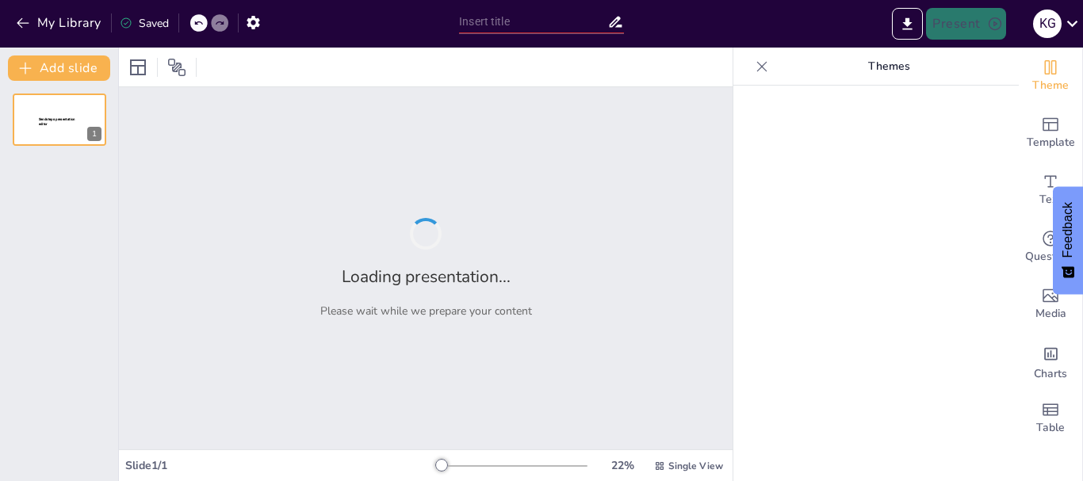
type input "Windows: Más Allá de lo Básico"
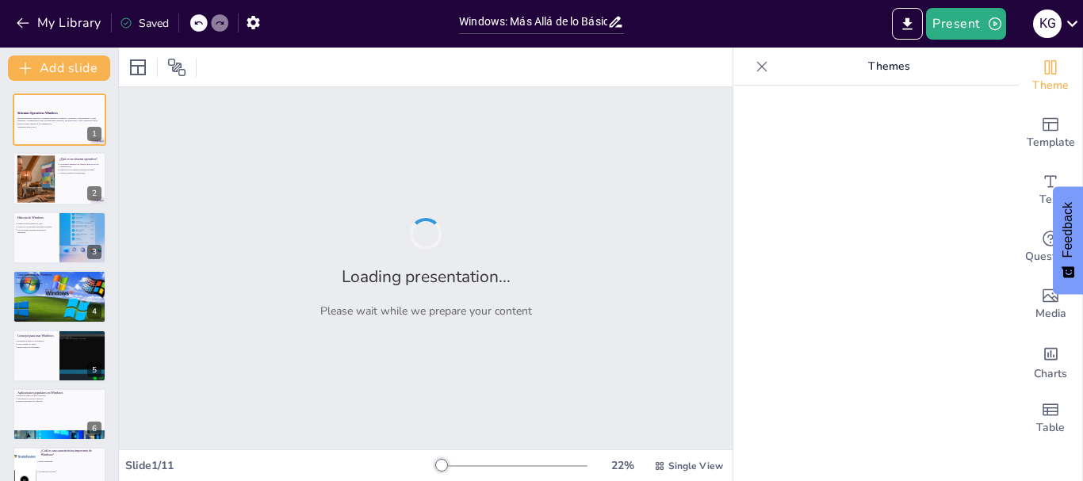
checkbox input "true"
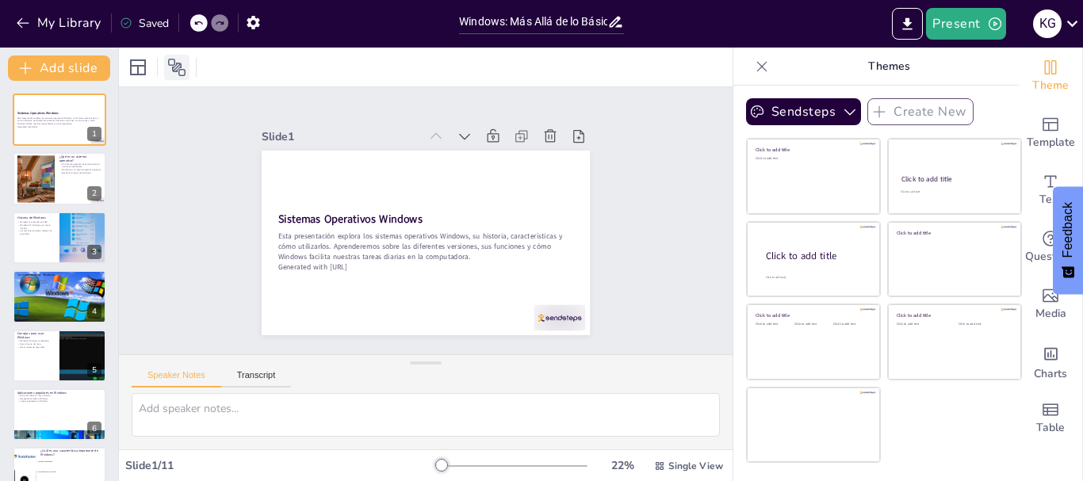
click at [169, 70] on icon at bounding box center [176, 67] width 19 height 19
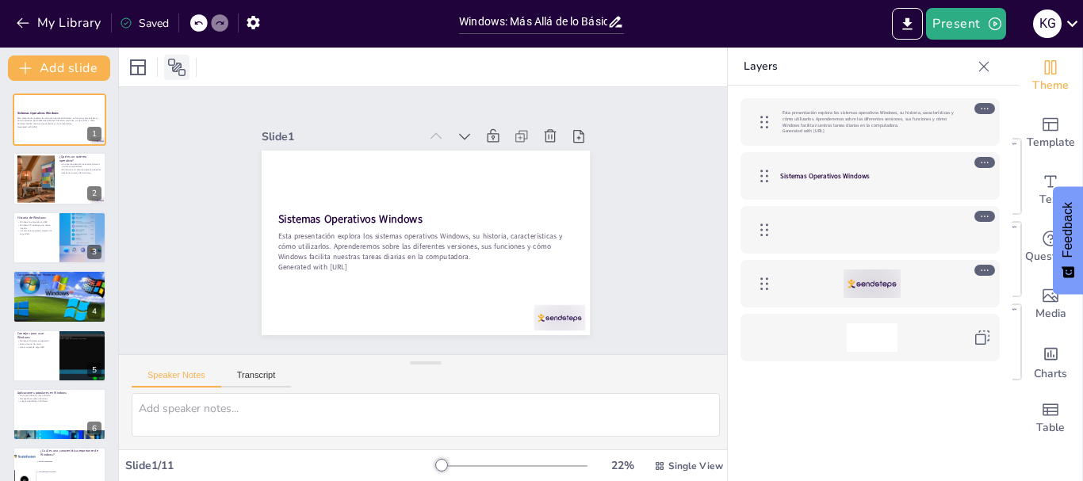
click at [180, 68] on icon at bounding box center [176, 67] width 19 height 19
click at [178, 73] on icon at bounding box center [176, 67] width 19 height 19
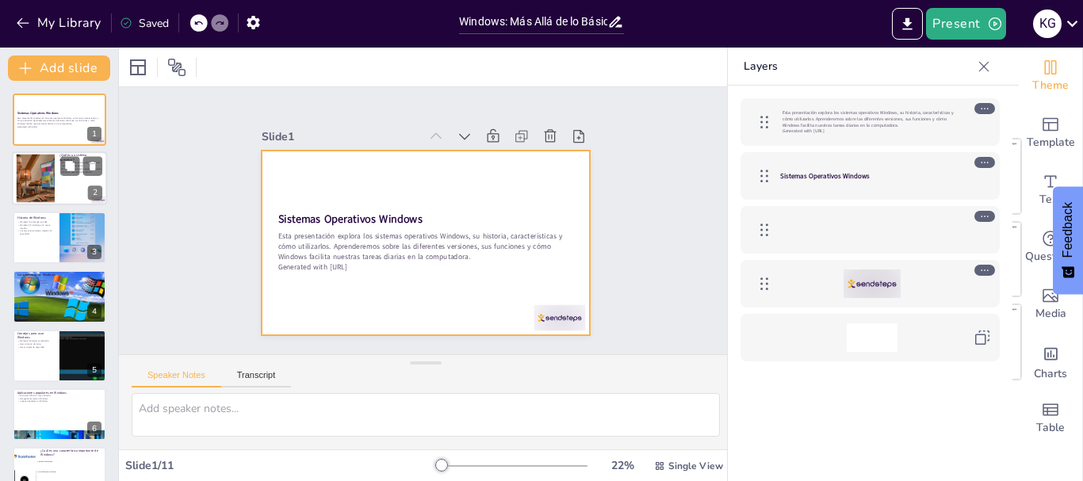
checkbox input "true"
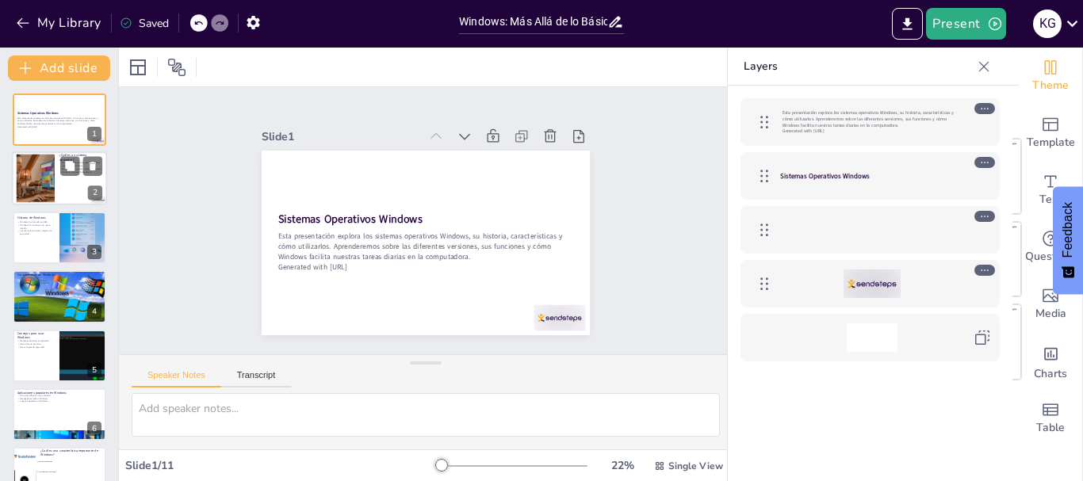
click at [31, 178] on div at bounding box center [35, 179] width 97 height 48
type textarea "Es importante entender que un sistema operativo es fundamental para interactuar…"
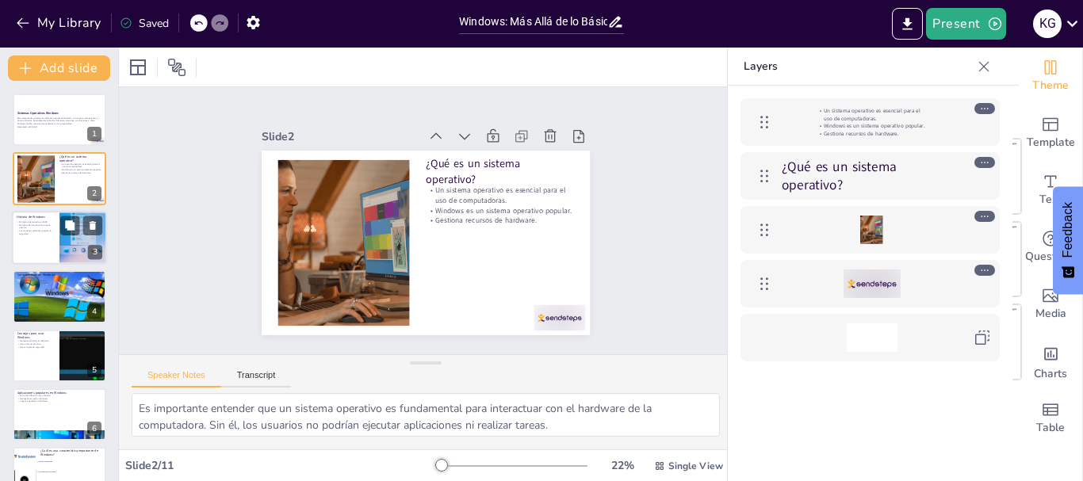
checkbox input "true"
click at [64, 258] on div at bounding box center [83, 238] width 86 height 54
type textarea "La historia de Windows es fascinante, ya que muestra cómo la tecnología ha evol…"
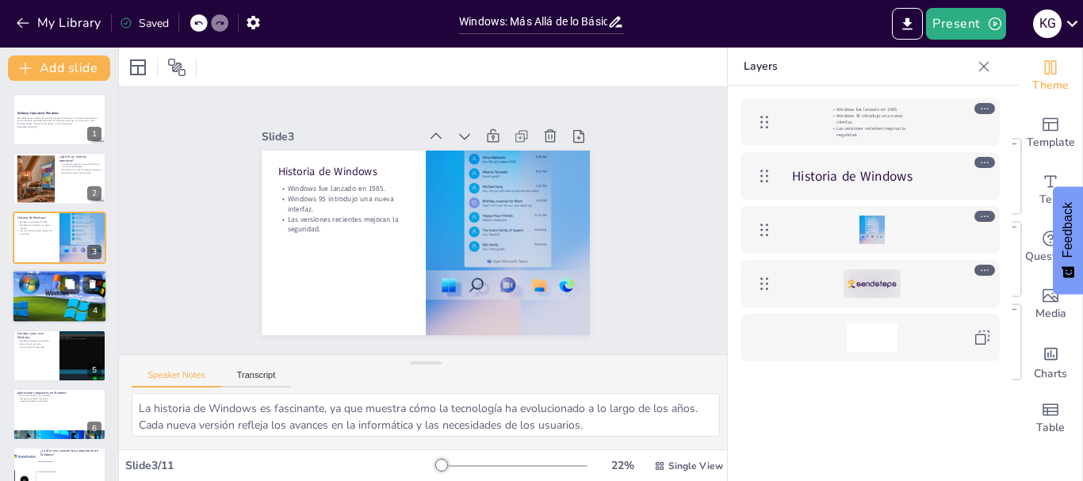
checkbox input "true"
click at [47, 304] on div at bounding box center [59, 297] width 95 height 56
type textarea "La facilidad de uso es uno de los principales atractivos de Windows. Los usuari…"
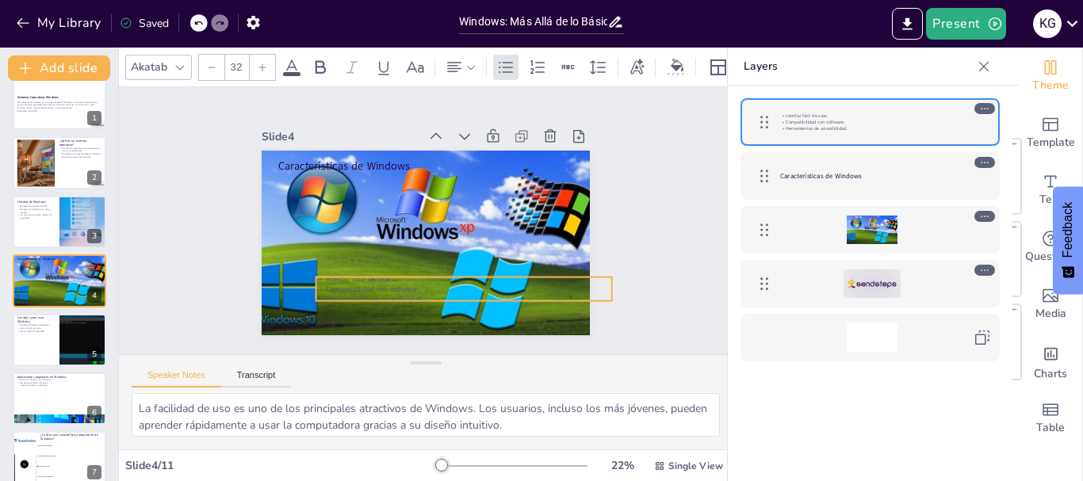
drag, startPoint x: 342, startPoint y: 189, endPoint x: 377, endPoint y: 282, distance: 99.4
click at [377, 282] on p "Compatibilidad con software." at bounding box center [456, 292] width 295 height 41
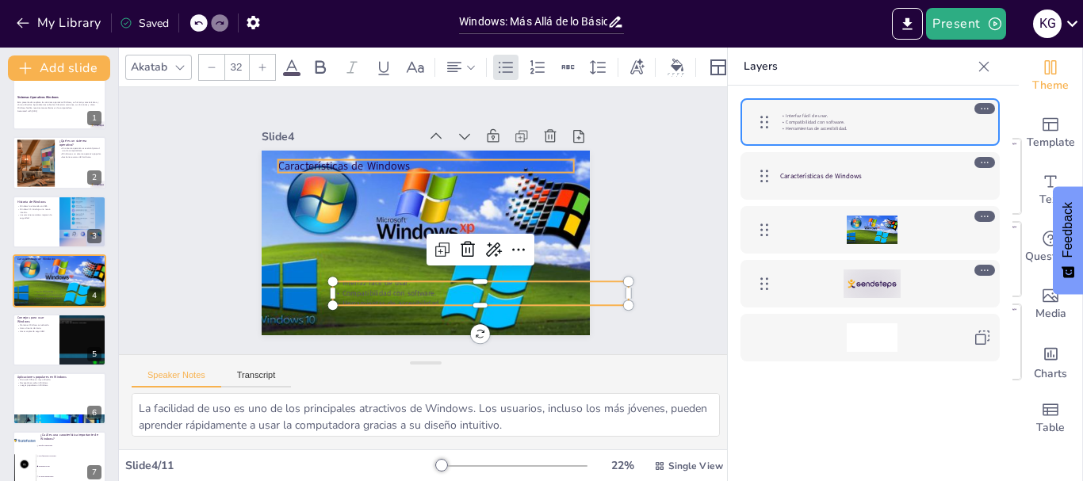
checkbox input "true"
type input "48"
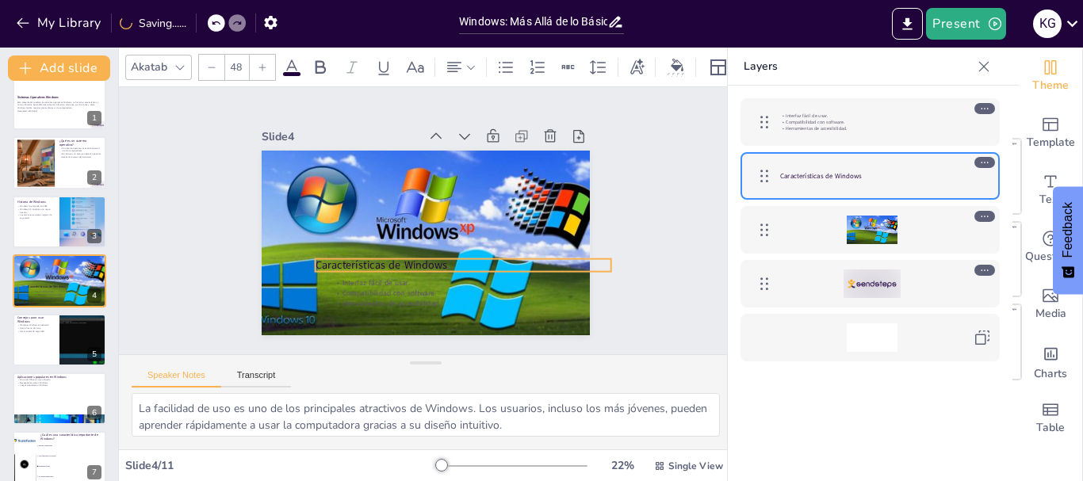
drag, startPoint x: 333, startPoint y: 155, endPoint x: 370, endPoint y: 255, distance: 107.4
click at [370, 255] on p "Características de Windows" at bounding box center [453, 272] width 293 height 76
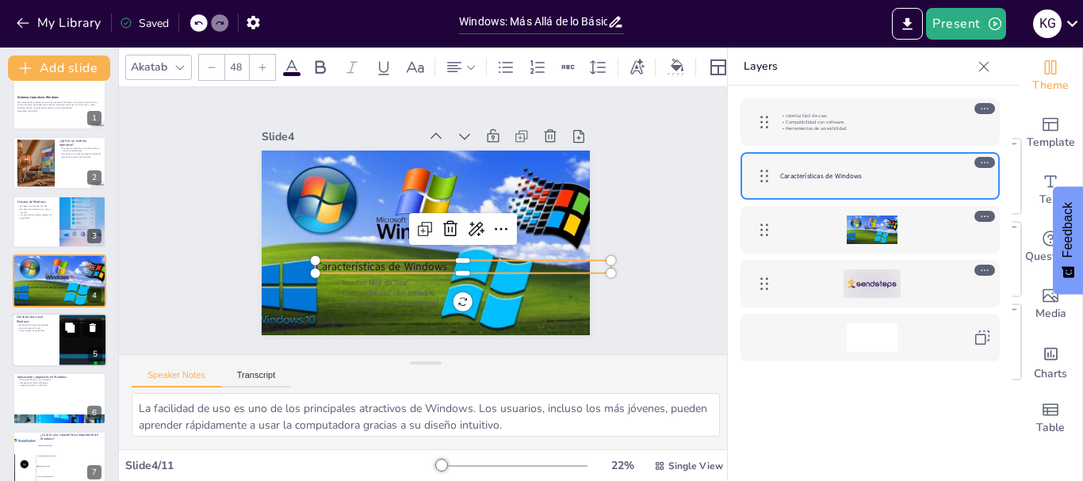
checkbox input "true"
click at [36, 340] on div at bounding box center [59, 340] width 95 height 54
type textarea "Mantener el sistema operativo actualizado es vital para la seguridad y el rendi…"
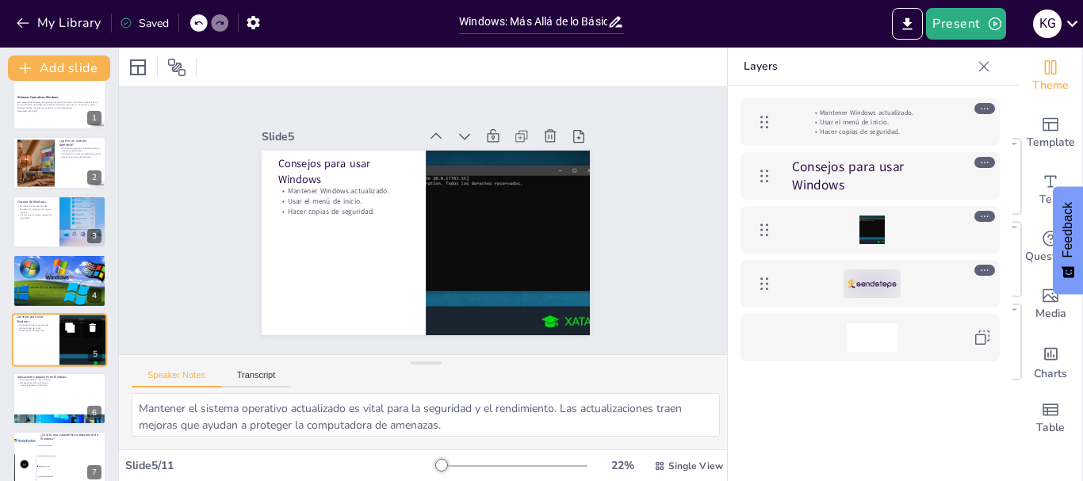
scroll to position [75, 0]
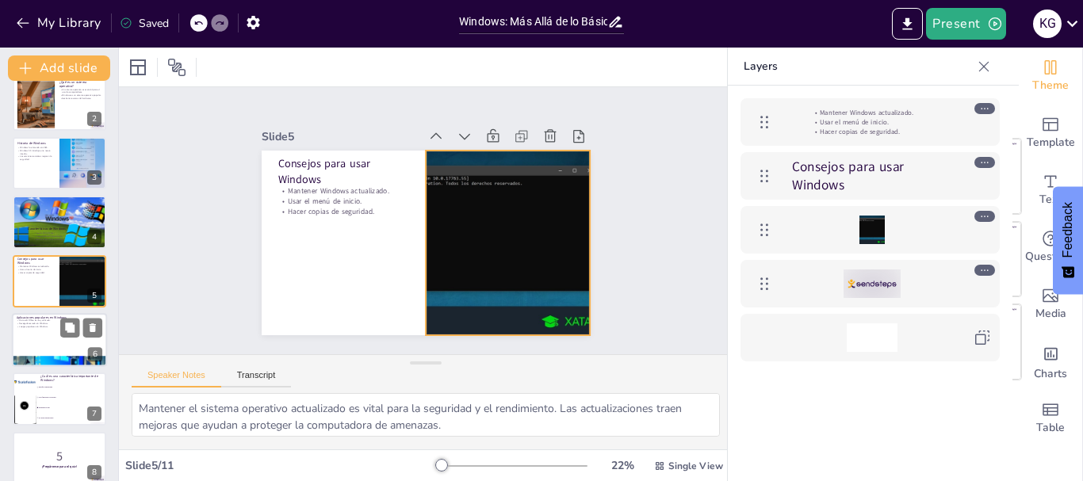
checkbox input "true"
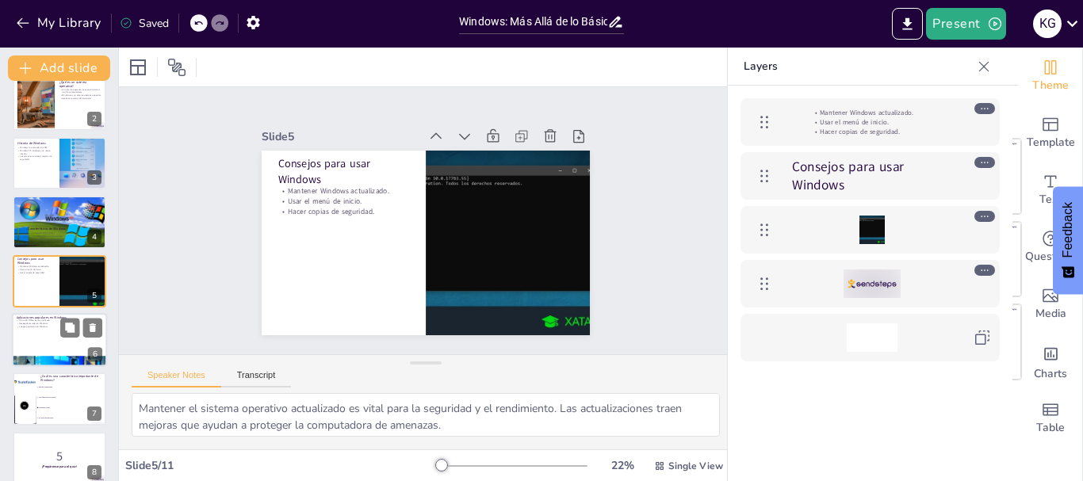
click at [54, 329] on div at bounding box center [59, 340] width 95 height 54
type textarea "Microsoft Office es una suite de aplicaciones que ayuda a las personas a realiz…"
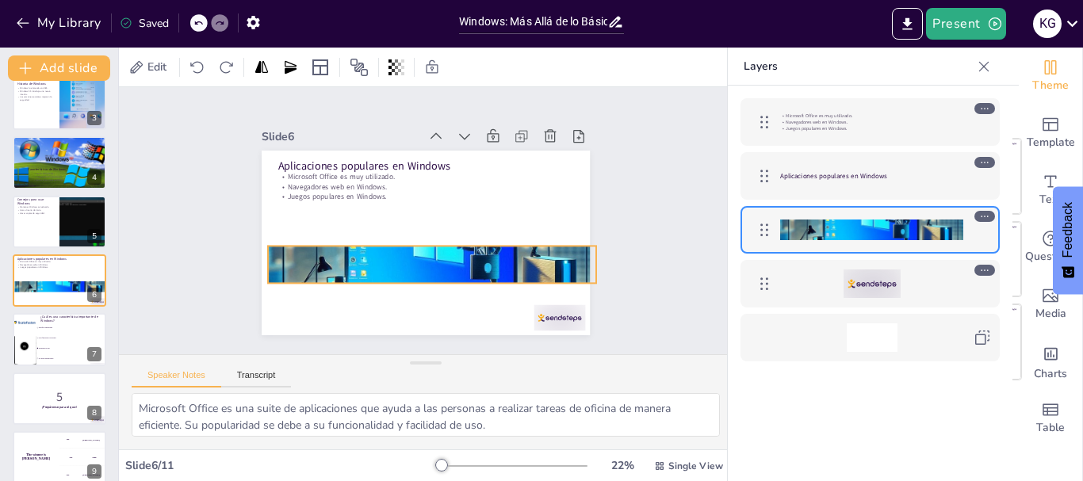
drag, startPoint x: 461, startPoint y: 304, endPoint x: 467, endPoint y: 251, distance: 52.7
click at [467, 251] on div at bounding box center [432, 264] width 328 height 197
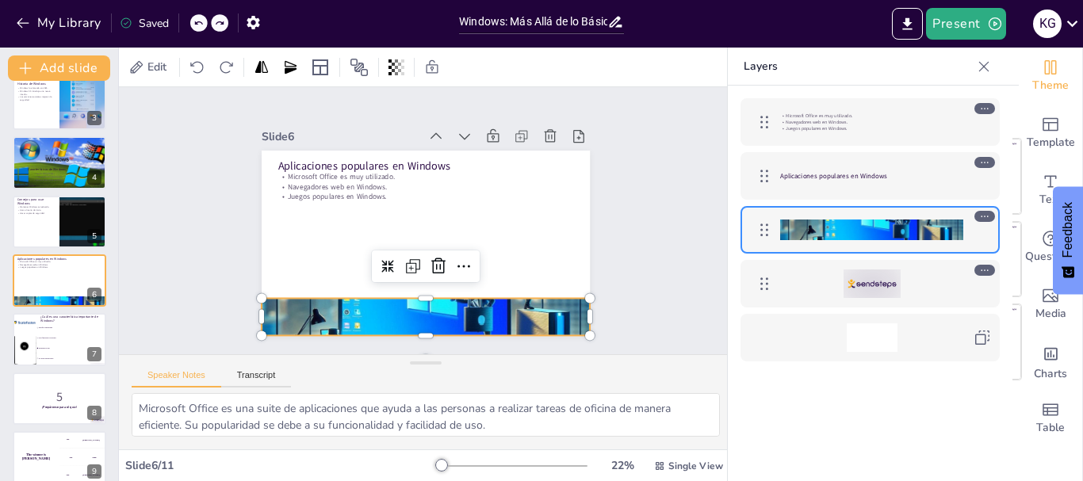
checkbox input "true"
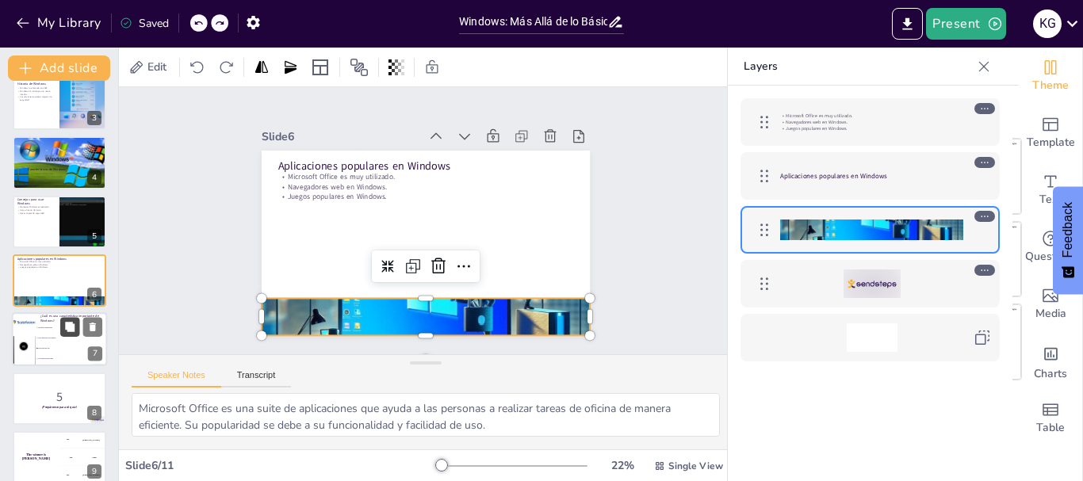
checkbox input "true"
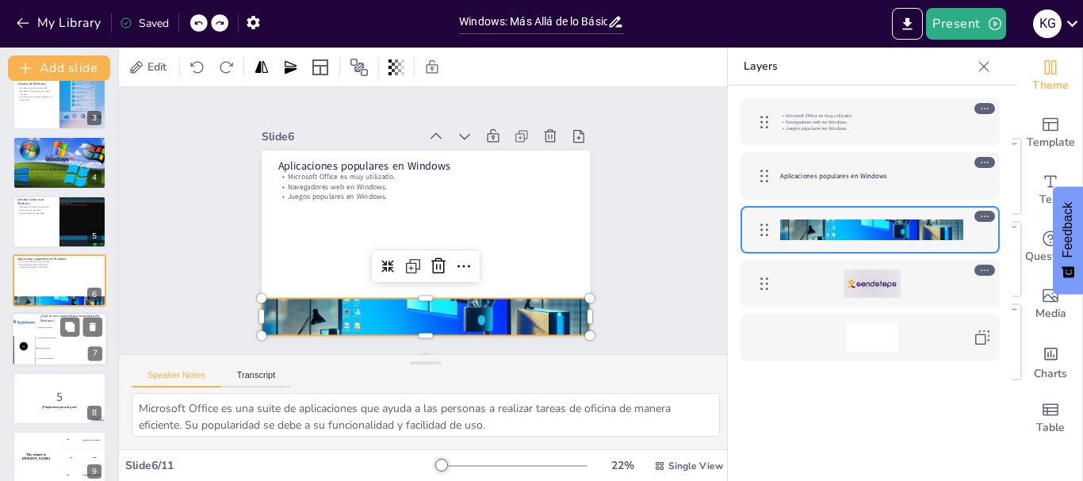
checkbox input "true"
click at [32, 358] on div at bounding box center [23, 340] width 102 height 54
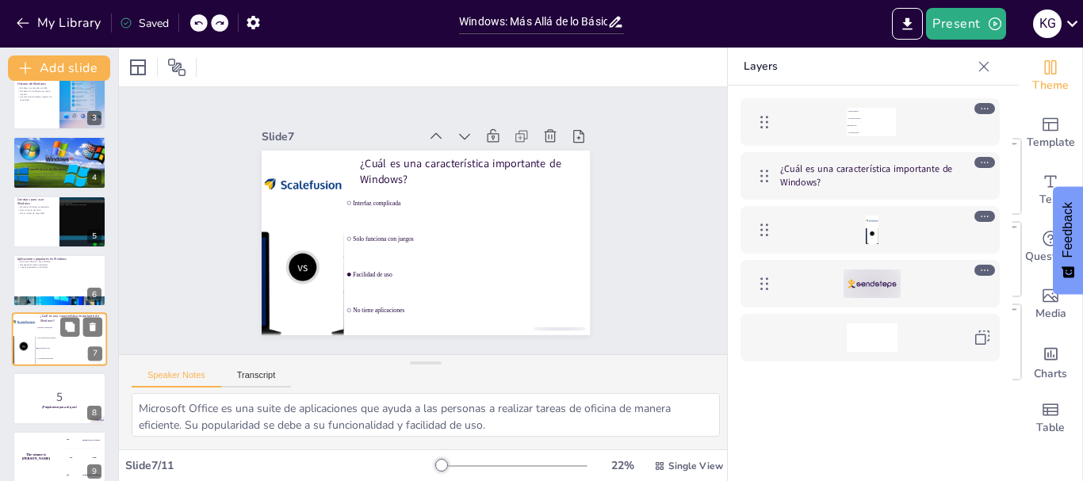
type textarea "La respuesta correcta es "Facilidad de uso". En la diapositiva "Características…"
checkbox input "true"
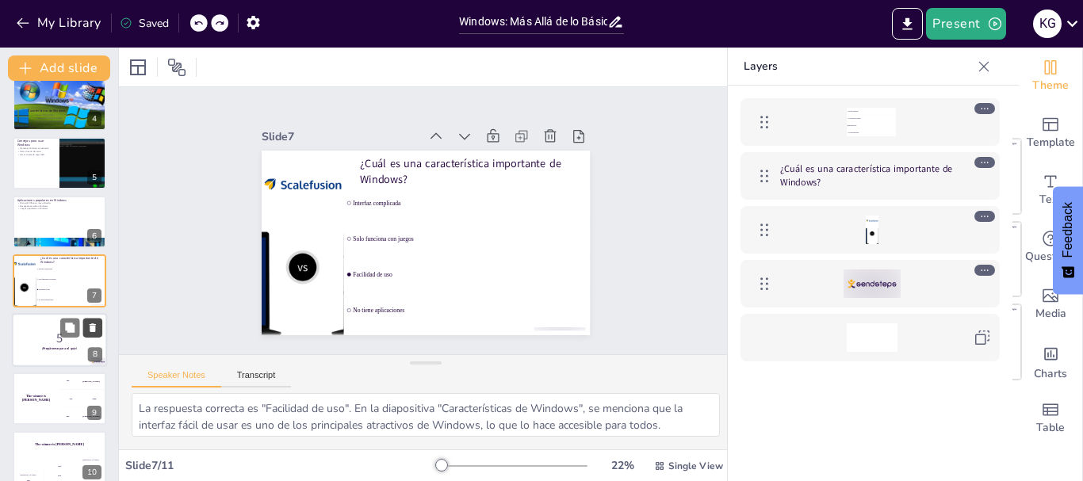
checkbox input "true"
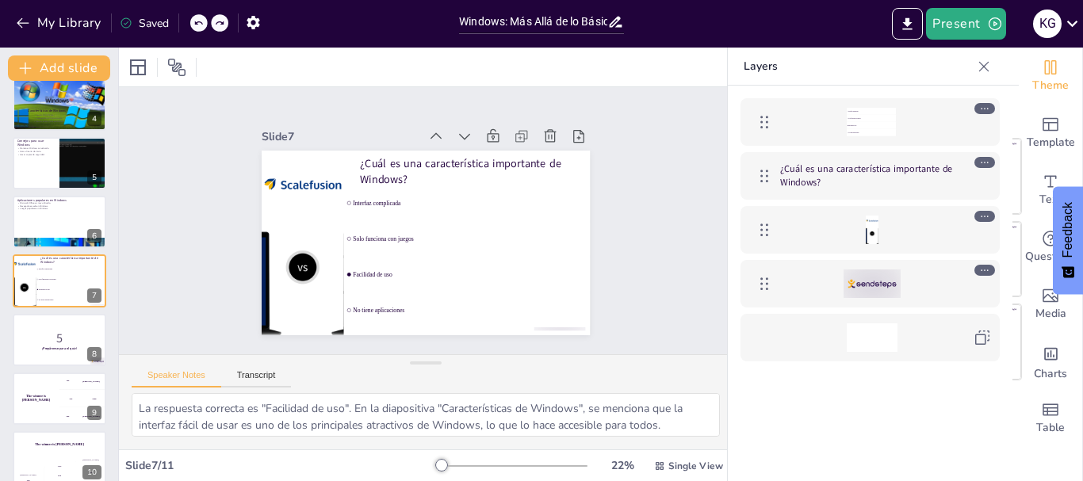
checkbox input "true"
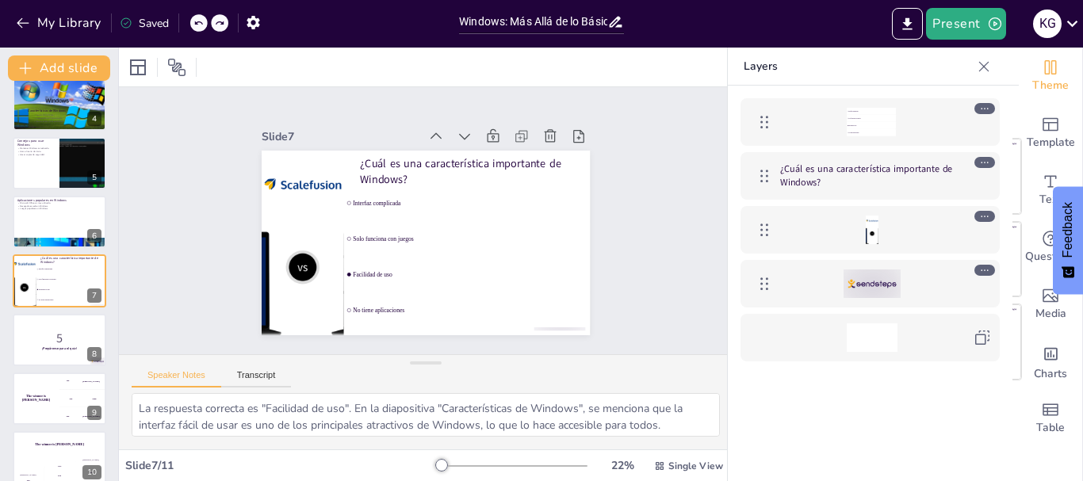
checkbox input "true"
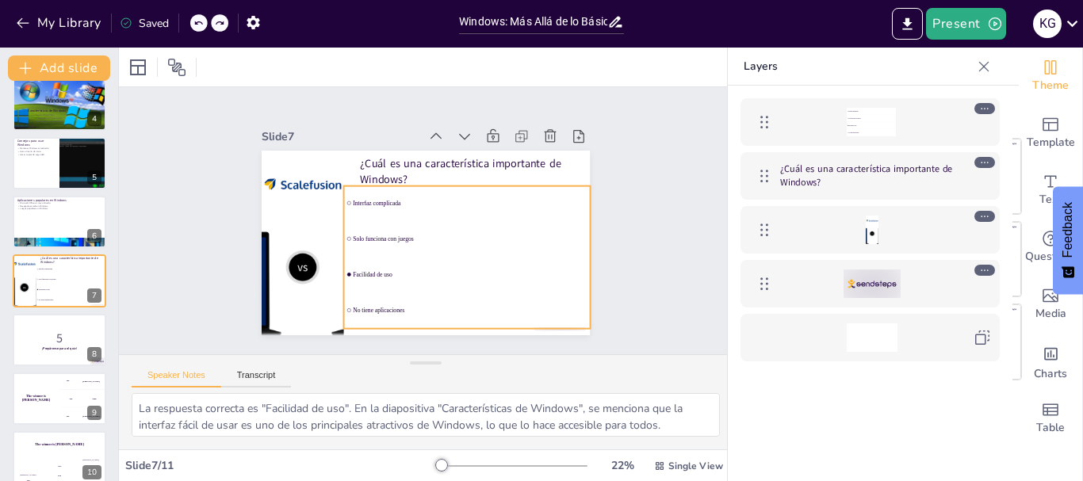
checkbox input "true"
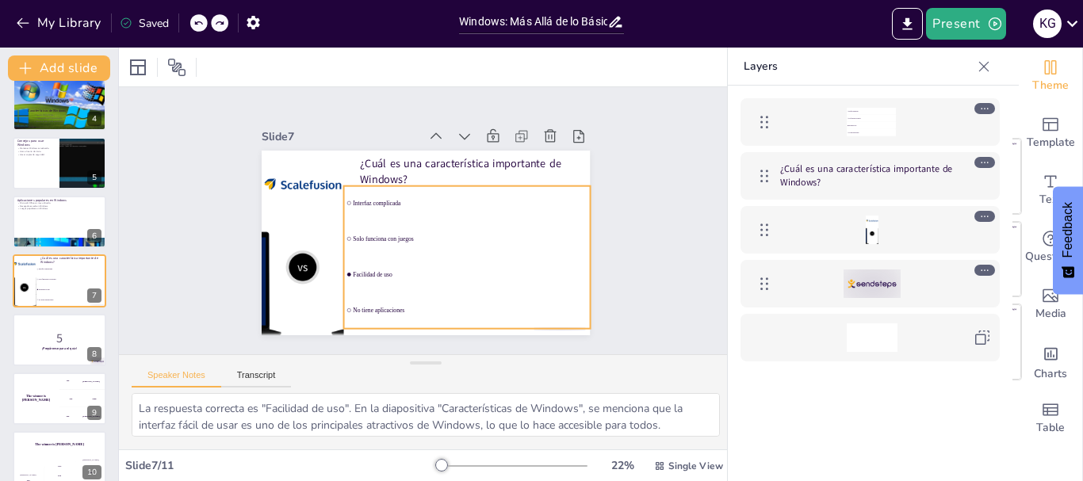
checkbox input "true"
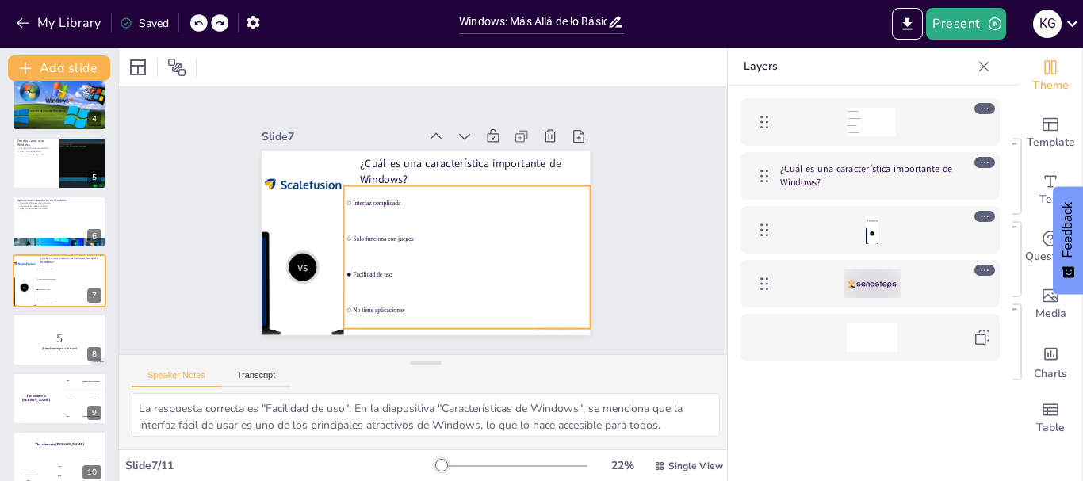
checkbox input "true"
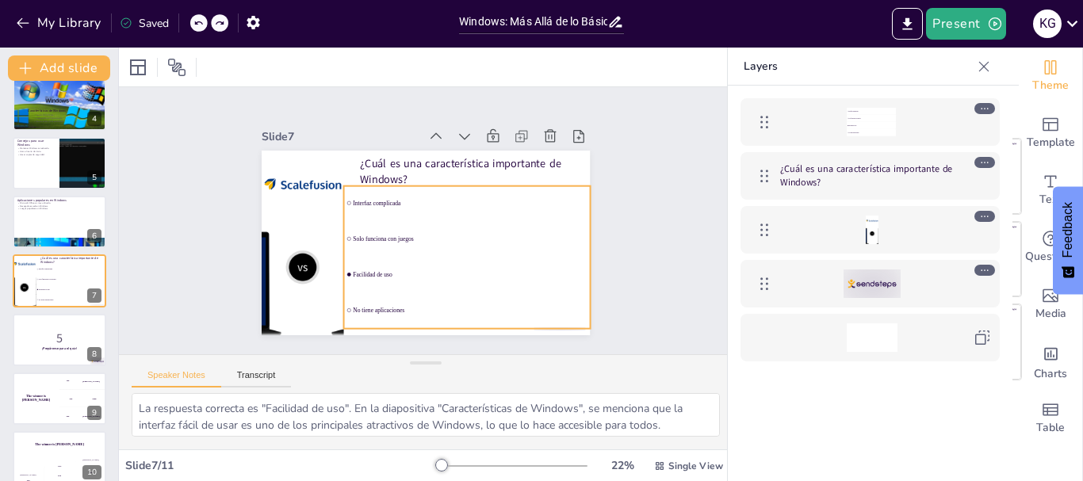
checkbox input "true"
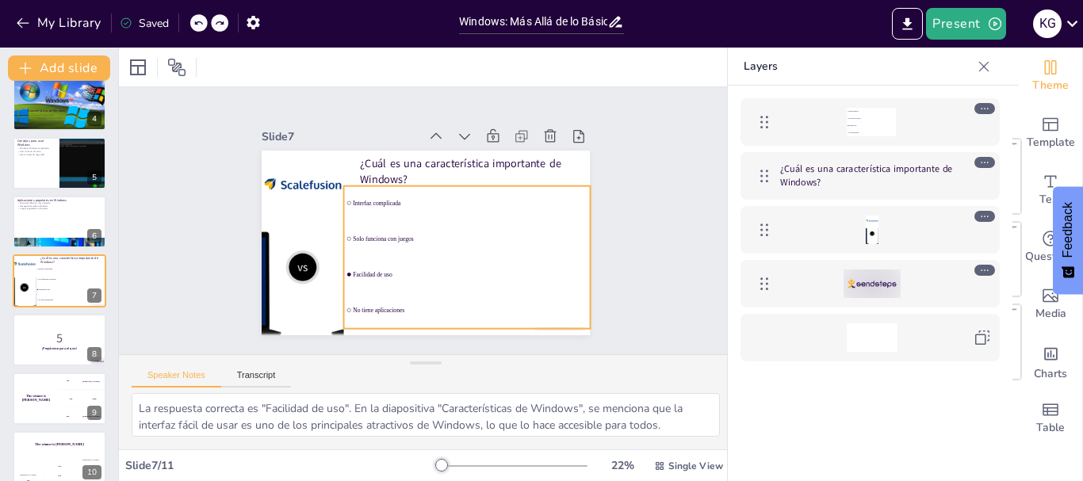
checkbox input "true"
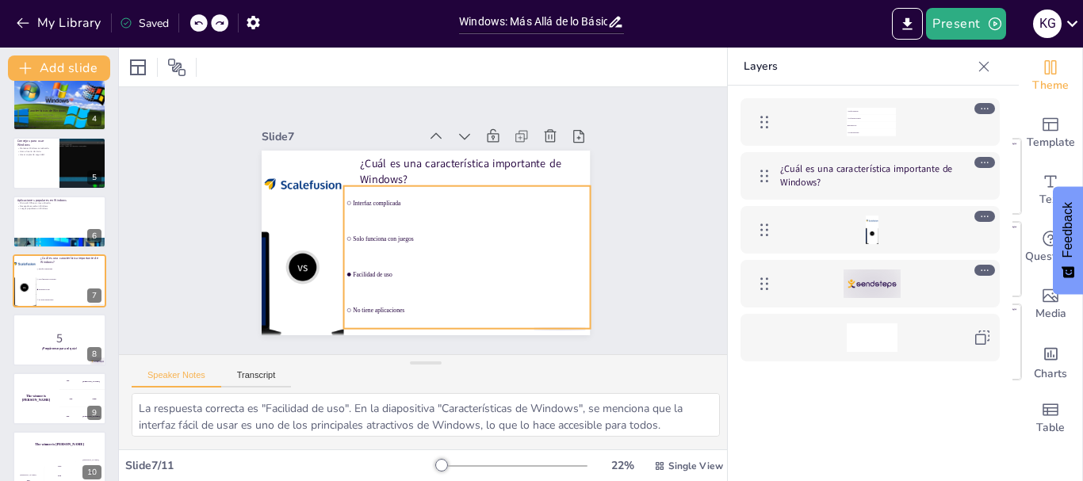
checkbox input "true"
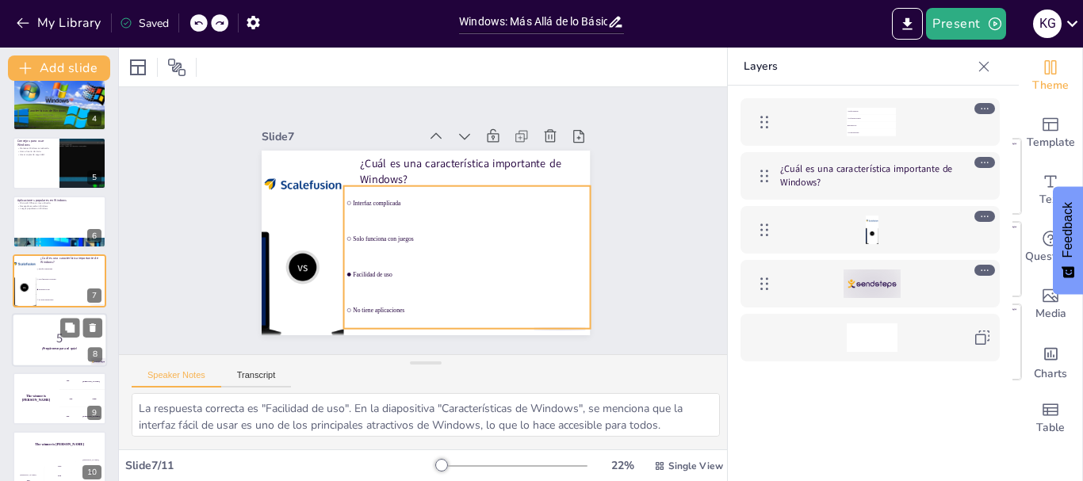
checkbox input "true"
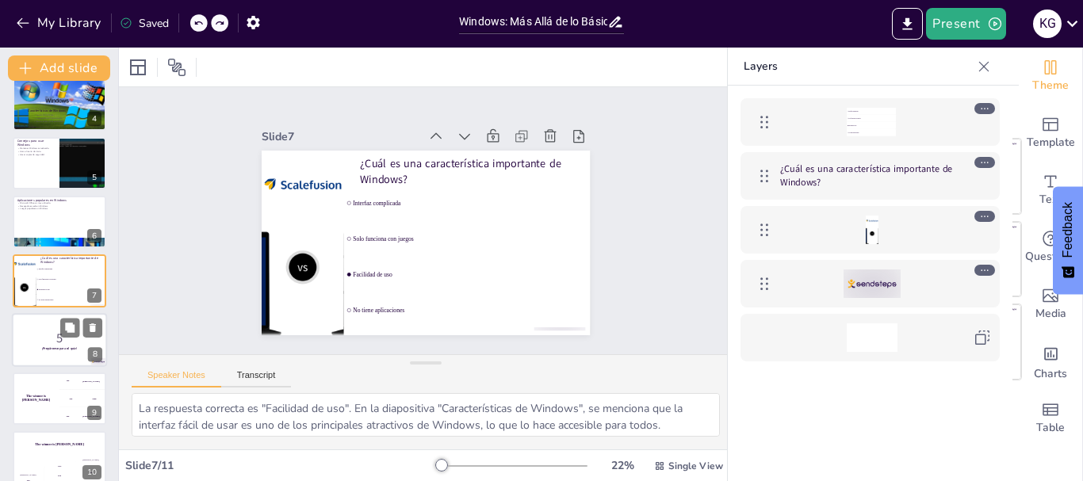
checkbox input "true"
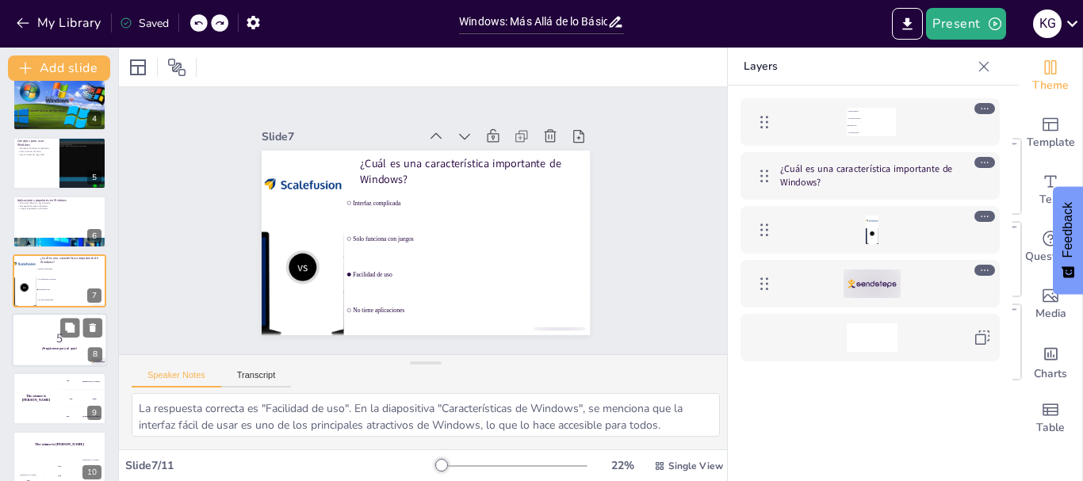
checkbox input "true"
click at [33, 344] on p "5" at bounding box center [60, 337] width 86 height 17
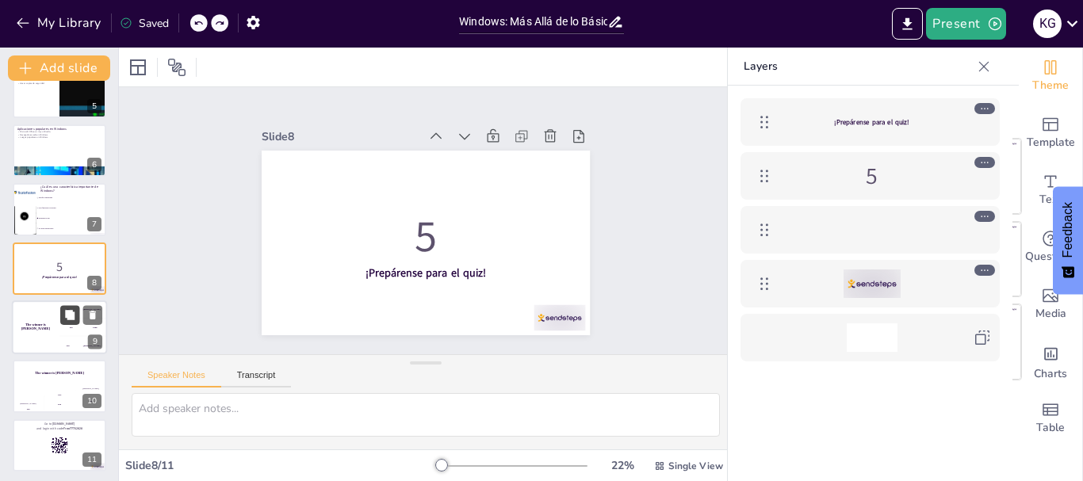
scroll to position [267, 0]
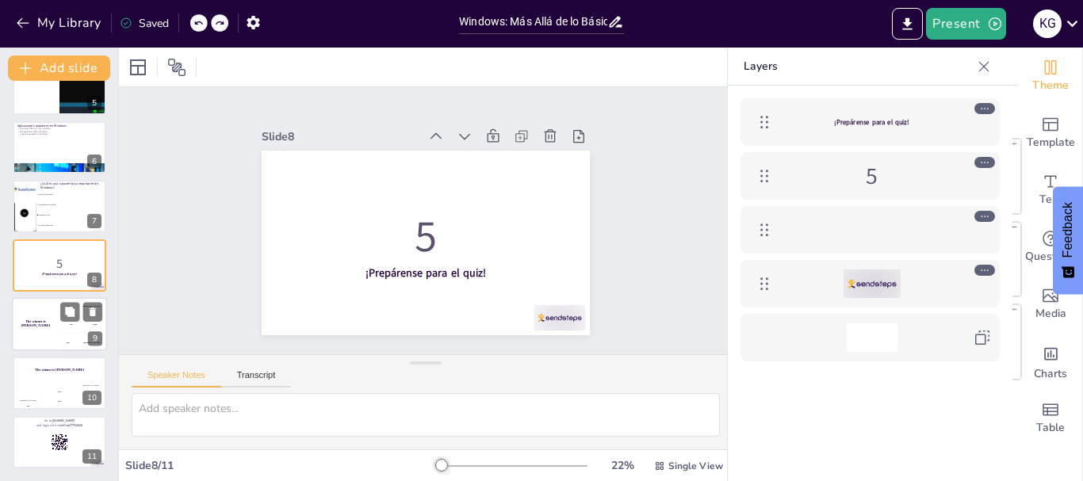
click at [36, 320] on div "The winner is [PERSON_NAME]" at bounding box center [36, 324] width 48 height 54
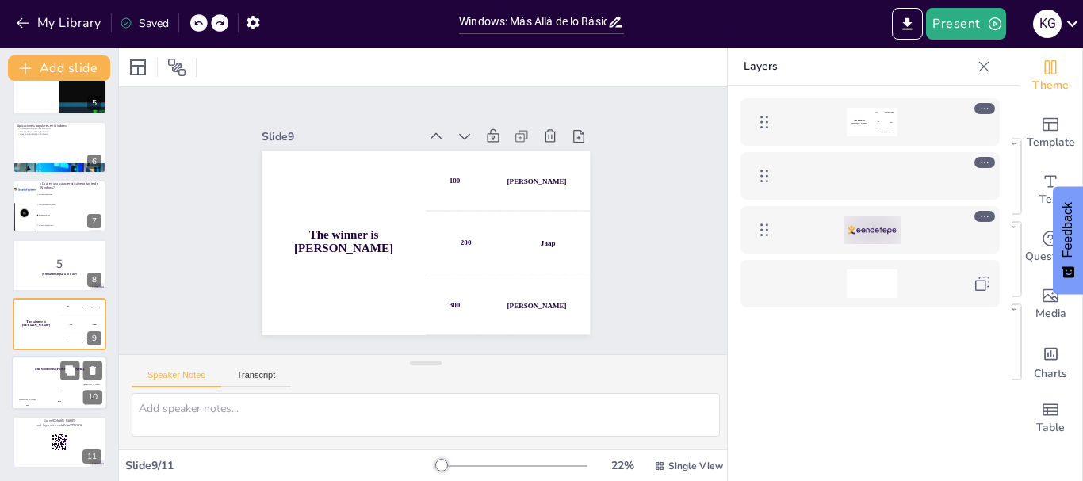
click at [40, 384] on div "Hasan 100" at bounding box center [28, 397] width 32 height 27
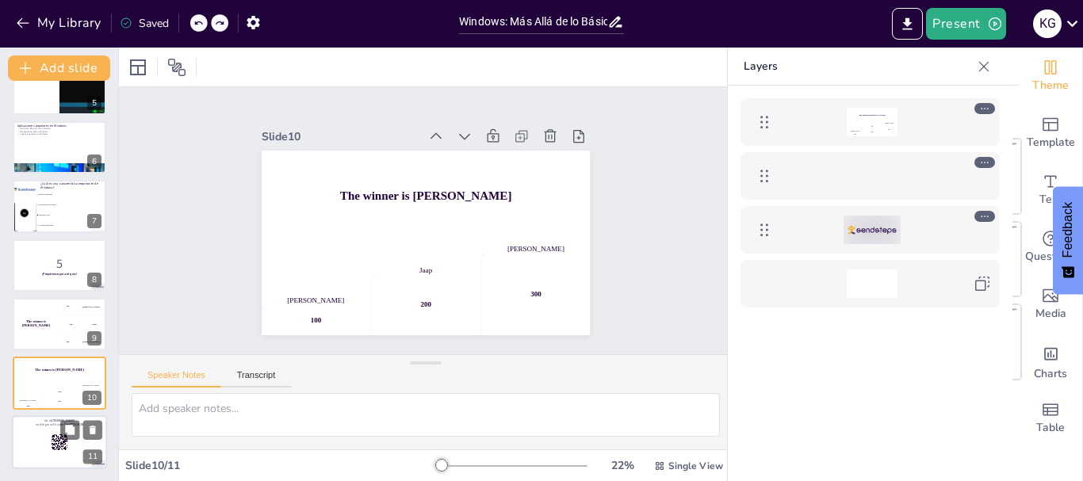
click at [55, 445] on rect at bounding box center [56, 445] width 2 height 1
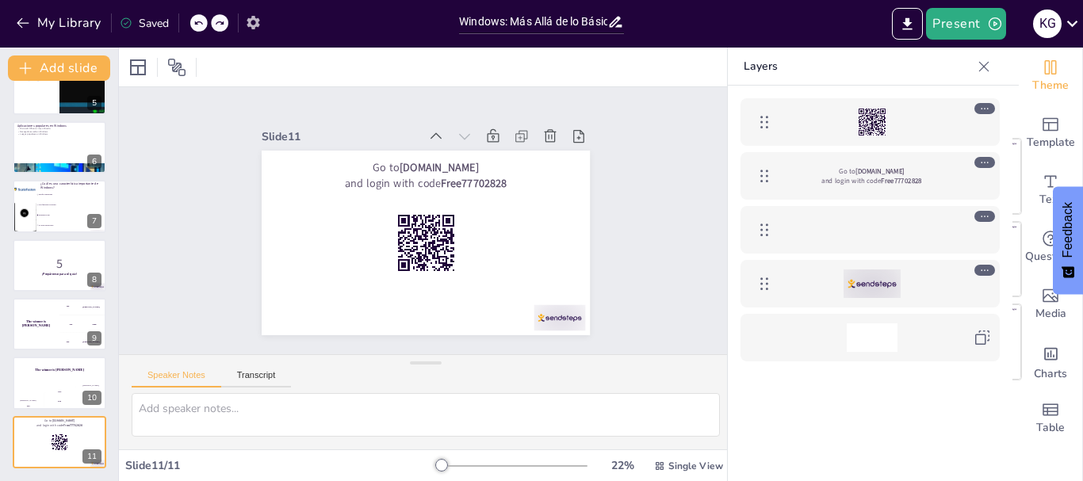
checkbox input "true"
